Goal: Information Seeking & Learning: Learn about a topic

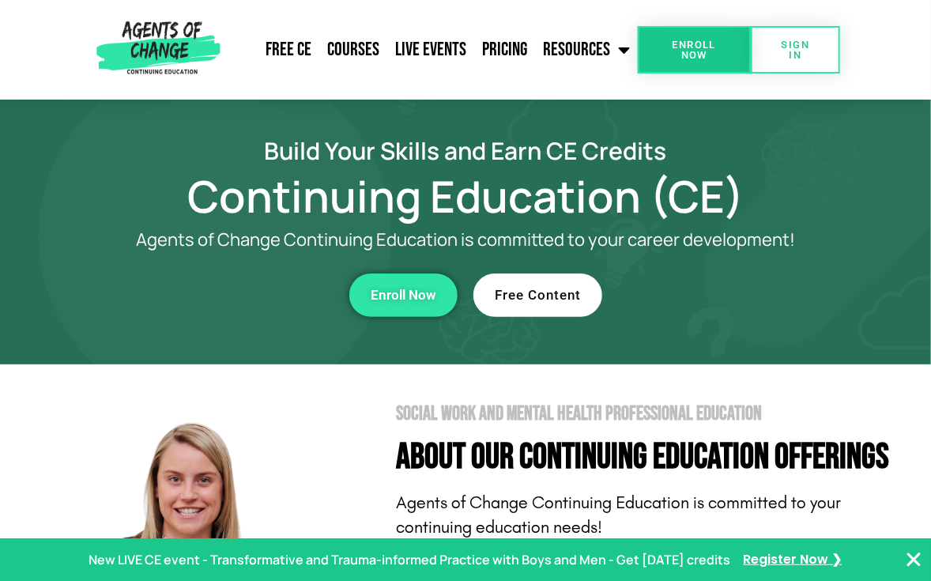
click at [569, 290] on span "Free Content" at bounding box center [538, 295] width 86 height 13
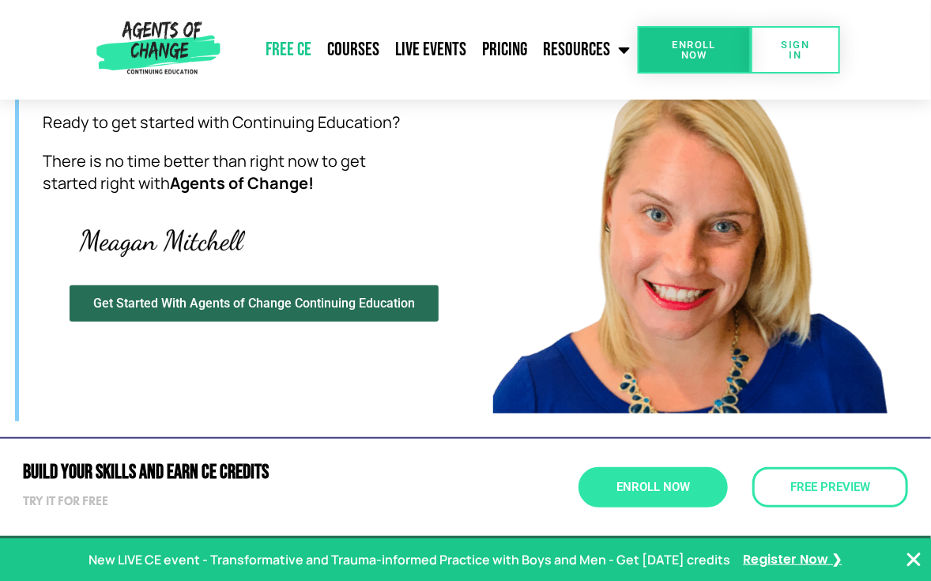
scroll to position [4818, 0]
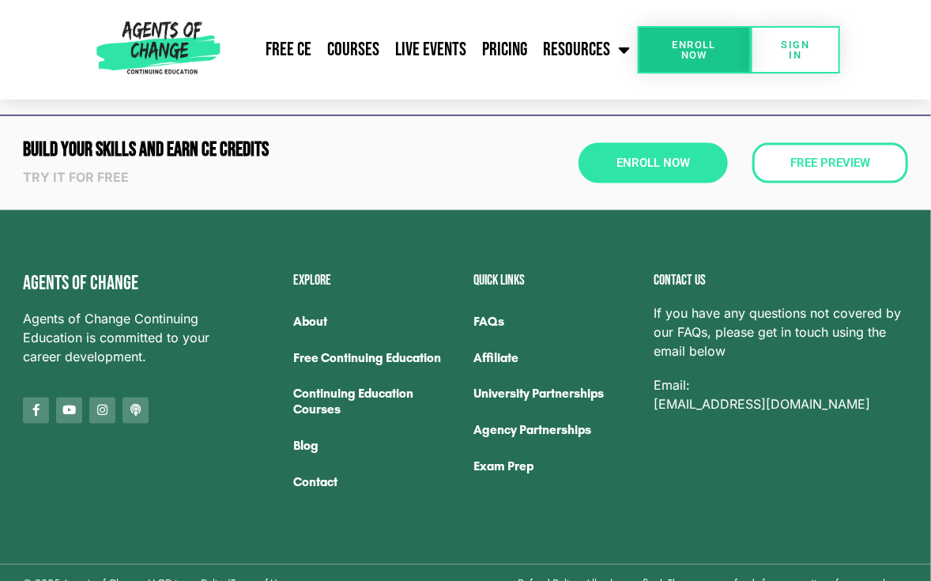
scroll to position [3172, 0]
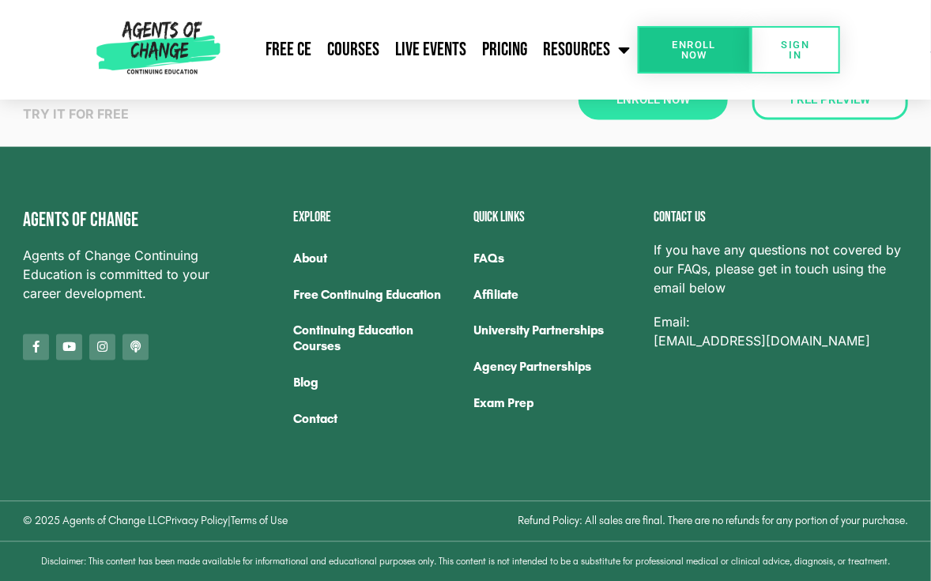
click at [338, 292] on link "Free Continuing Education" at bounding box center [375, 295] width 164 height 36
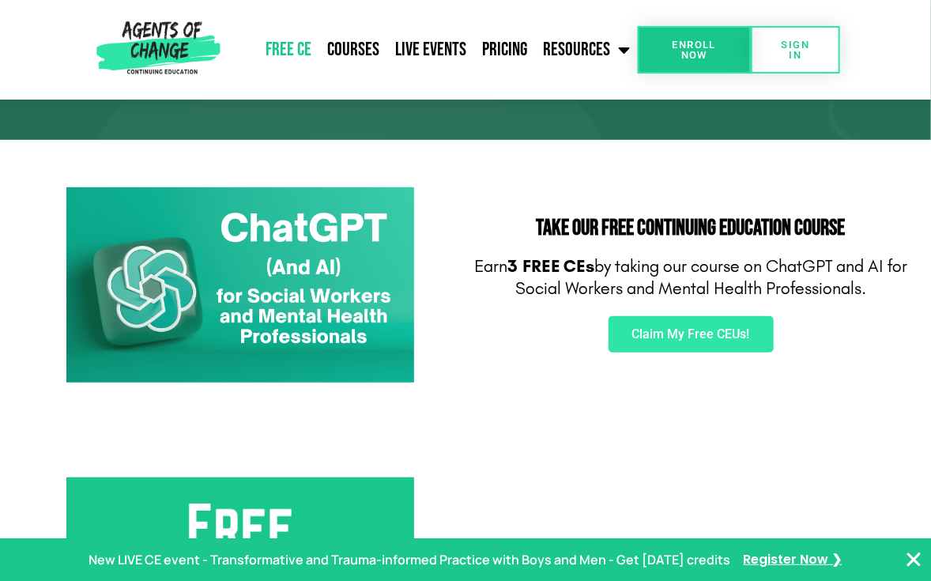
scroll to position [230, 0]
